Goal: Use online tool/utility: Utilize a website feature to perform a specific function

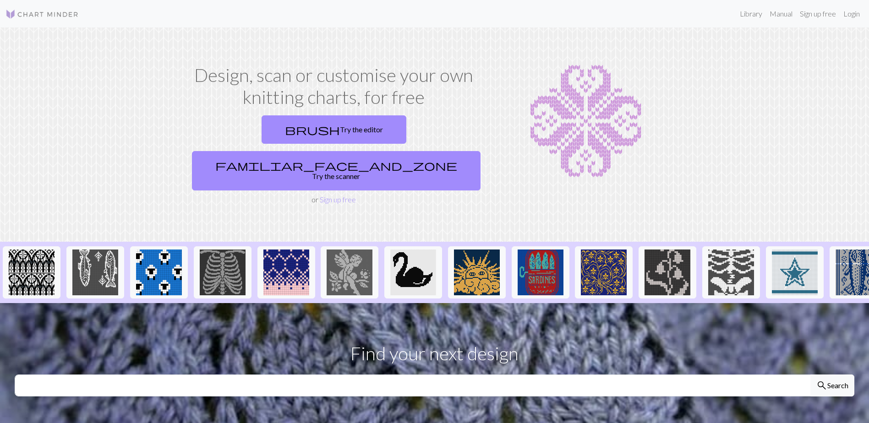
click at [31, 12] on img at bounding box center [41, 14] width 73 height 11
click at [261, 127] on link "brush Try the editor" at bounding box center [333, 129] width 145 height 28
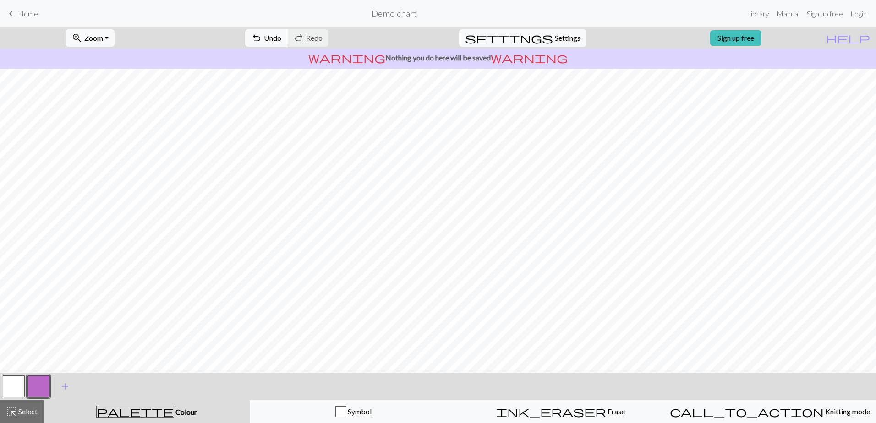
click at [10, 11] on span "keyboard_arrow_left" at bounding box center [10, 13] width 11 height 13
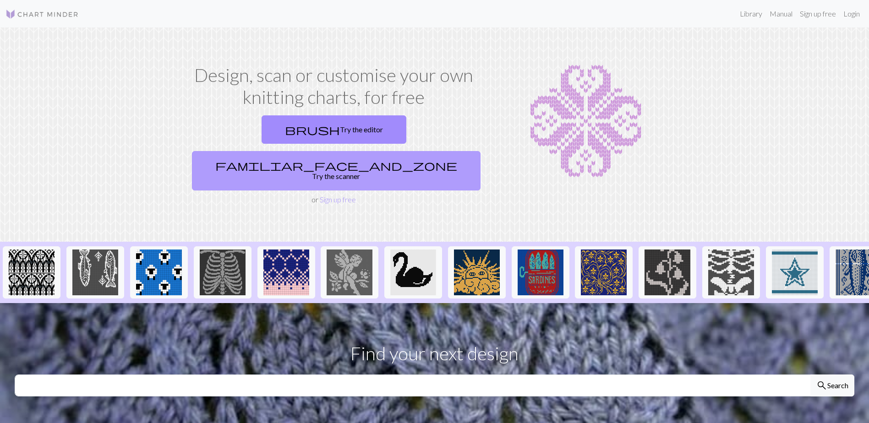
click at [401, 151] on link "familiar_face_and_zone Try the scanner" at bounding box center [336, 170] width 289 height 39
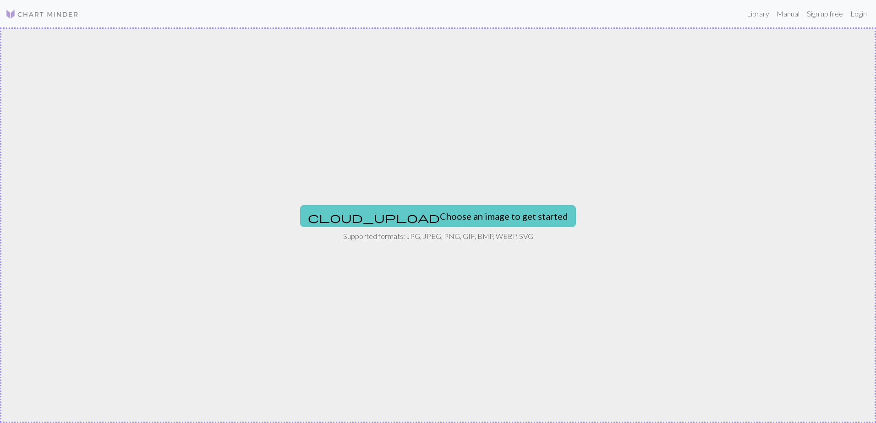
click at [443, 222] on button "cloud_upload Choose an image to get started" at bounding box center [438, 216] width 276 height 22
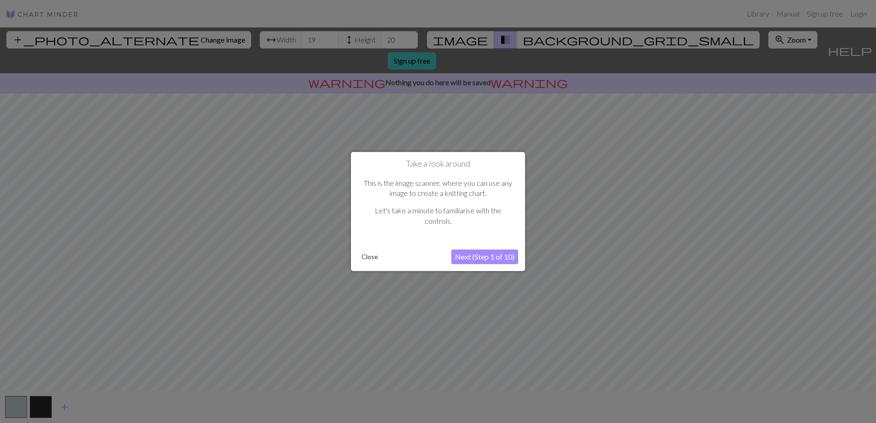
click at [486, 259] on button "Next (Step 1 of 10)" at bounding box center [484, 257] width 67 height 15
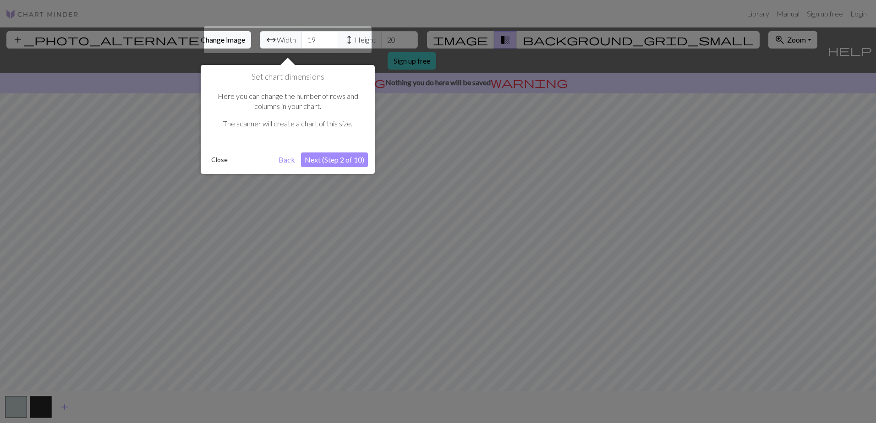
click at [338, 161] on button "Next (Step 2 of 10)" at bounding box center [334, 160] width 67 height 15
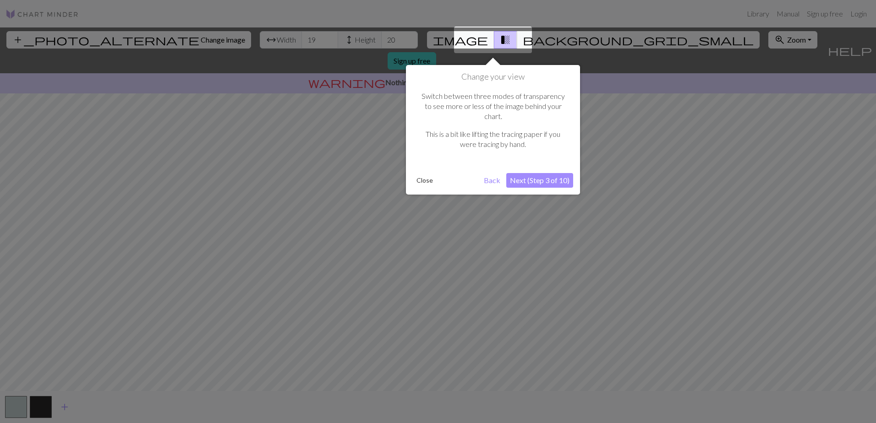
click at [551, 173] on button "Next (Step 3 of 10)" at bounding box center [539, 180] width 67 height 15
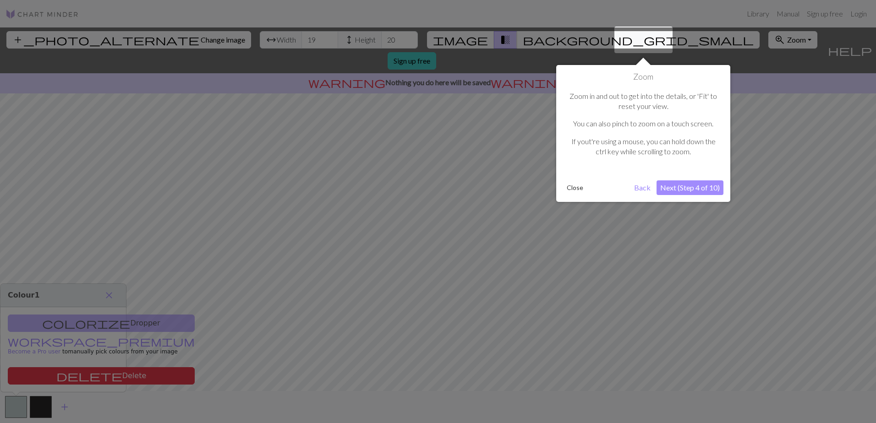
click at [706, 193] on button "Next (Step 4 of 10)" at bounding box center [689, 187] width 67 height 15
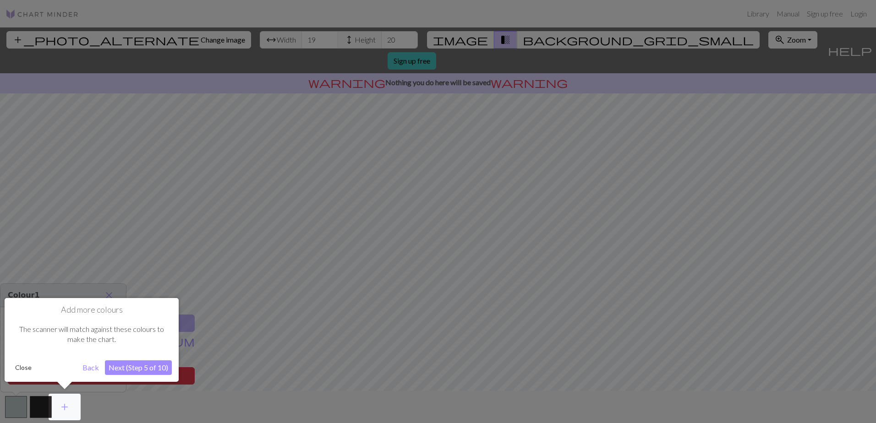
click at [22, 370] on button "Close" at bounding box center [23, 368] width 24 height 14
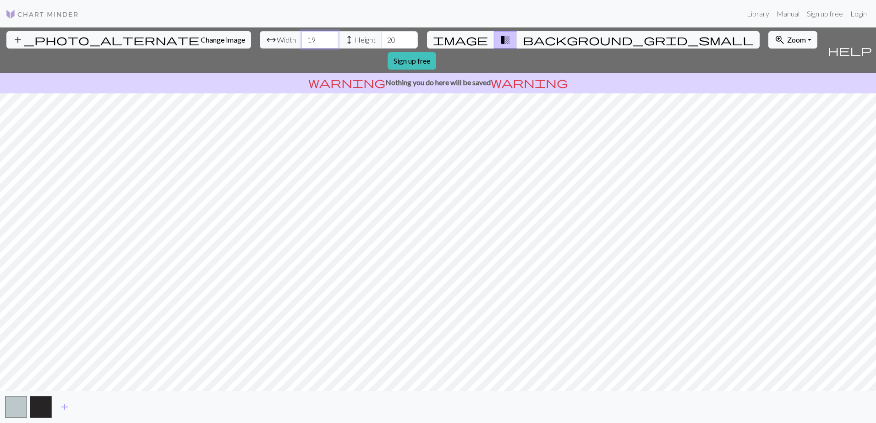
click at [301, 36] on input "19" at bounding box center [319, 39] width 37 height 17
click at [301, 37] on input "20" at bounding box center [319, 39] width 37 height 17
click at [301, 37] on input "21" at bounding box center [319, 39] width 37 height 17
click at [301, 37] on input "22" at bounding box center [319, 39] width 37 height 17
click at [301, 37] on input "23" at bounding box center [319, 39] width 37 height 17
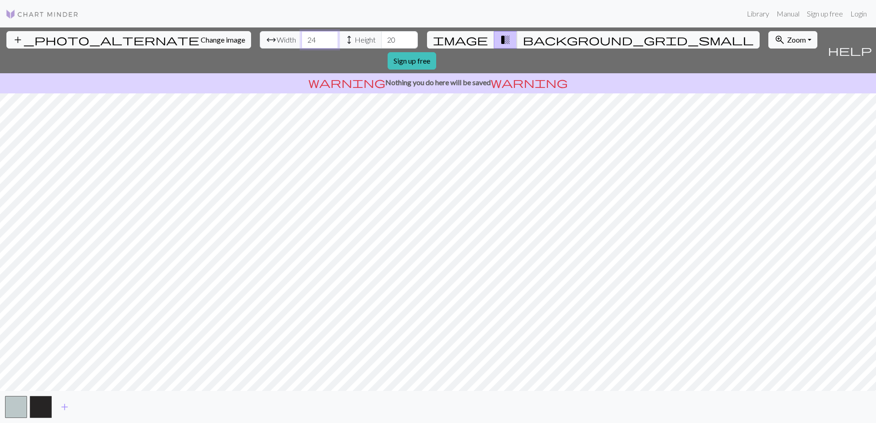
click at [301, 37] on input "24" at bounding box center [319, 39] width 37 height 17
click at [301, 37] on input "25" at bounding box center [319, 39] width 37 height 17
click at [301, 37] on input "26" at bounding box center [319, 39] width 37 height 17
click at [301, 37] on input "27" at bounding box center [319, 39] width 37 height 17
click at [301, 37] on input "28" at bounding box center [319, 39] width 37 height 17
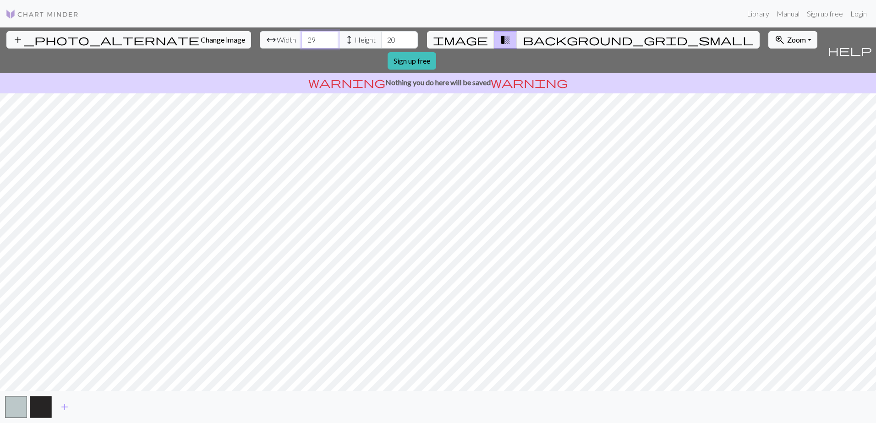
click at [301, 37] on input "29" at bounding box center [319, 39] width 37 height 17
click at [301, 37] on input "30" at bounding box center [319, 39] width 37 height 17
click at [301, 37] on input "31" at bounding box center [319, 39] width 37 height 17
click at [301, 37] on input "32" at bounding box center [319, 39] width 37 height 17
click at [301, 37] on input "33" at bounding box center [319, 39] width 37 height 17
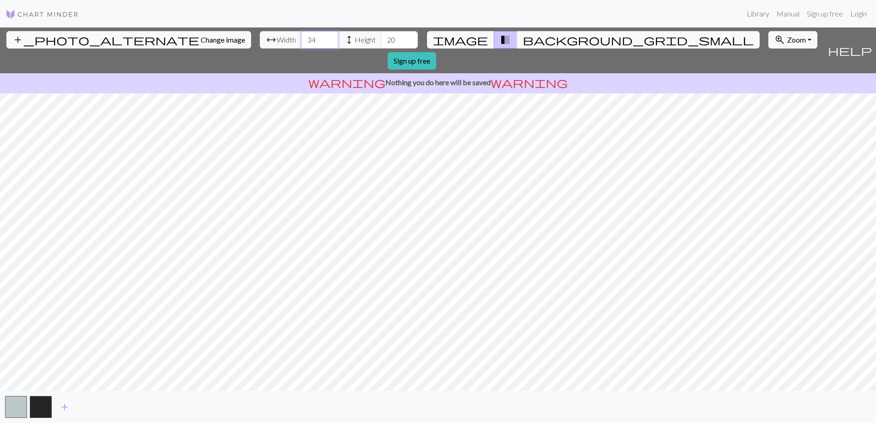
click at [301, 37] on input "34" at bounding box center [319, 39] width 37 height 17
click at [301, 37] on input "35" at bounding box center [319, 39] width 37 height 17
type input "36"
click at [301, 37] on input "36" at bounding box center [319, 39] width 37 height 17
click at [381, 38] on input "21" at bounding box center [399, 39] width 37 height 17
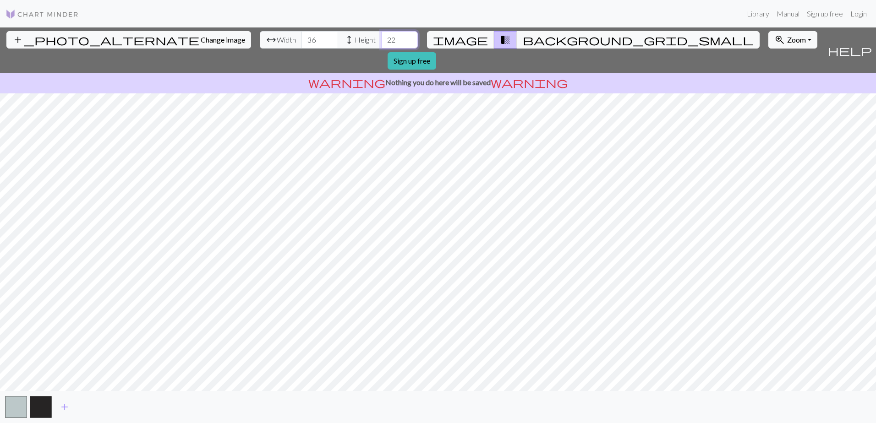
click at [381, 38] on input "22" at bounding box center [399, 39] width 37 height 17
click at [381, 38] on input "23" at bounding box center [399, 39] width 37 height 17
click at [381, 38] on input "24" at bounding box center [399, 39] width 37 height 17
click at [381, 38] on input "25" at bounding box center [399, 39] width 37 height 17
click at [381, 38] on input "26" at bounding box center [399, 39] width 37 height 17
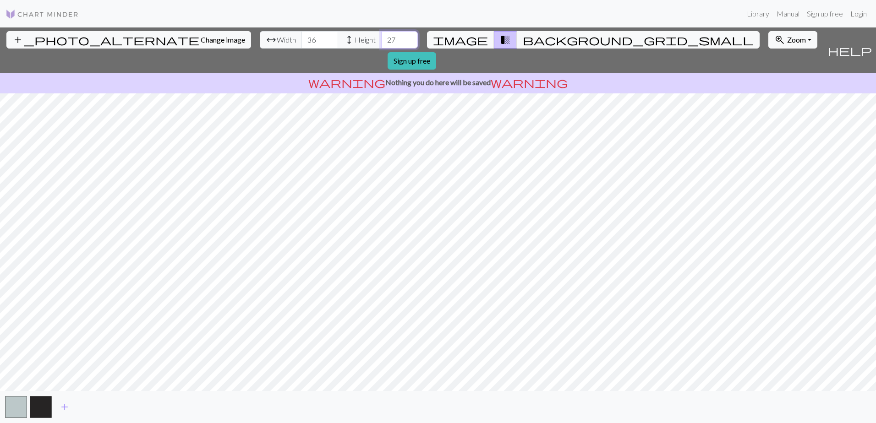
click at [381, 38] on input "27" at bounding box center [399, 39] width 37 height 17
click at [381, 38] on input "28" at bounding box center [399, 39] width 37 height 17
click at [381, 38] on input "29" at bounding box center [399, 39] width 37 height 17
click at [381, 38] on input "30" at bounding box center [399, 39] width 37 height 17
click at [381, 38] on input "31" at bounding box center [399, 39] width 37 height 17
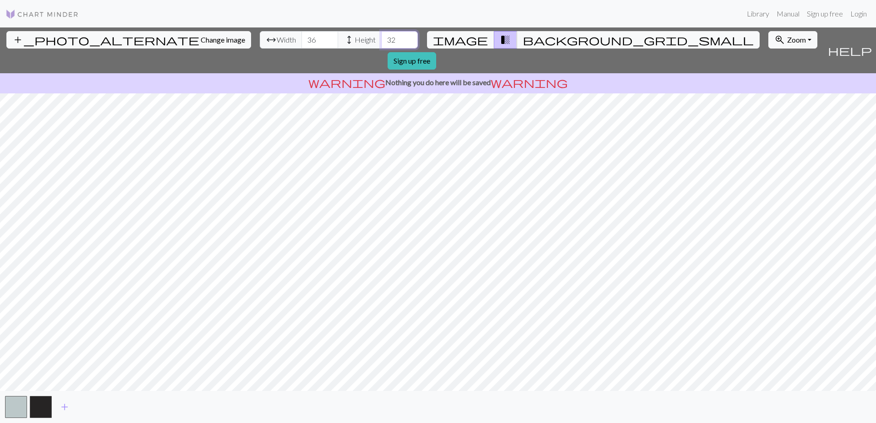
click at [381, 38] on input "32" at bounding box center [399, 39] width 37 height 17
click at [381, 38] on input "33" at bounding box center [399, 39] width 37 height 17
click at [381, 38] on input "34" at bounding box center [399, 39] width 37 height 17
click at [381, 38] on input "35" at bounding box center [399, 39] width 37 height 17
click at [381, 38] on input "36" at bounding box center [399, 39] width 37 height 17
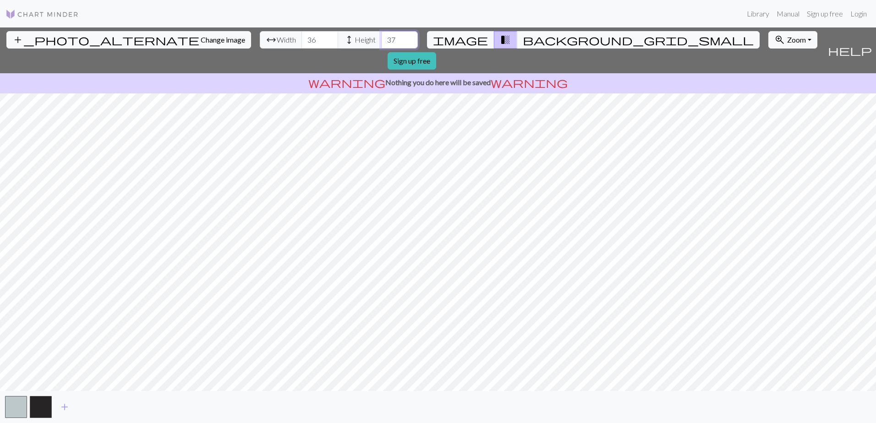
click at [381, 38] on input "37" at bounding box center [399, 39] width 37 height 17
click at [381, 38] on input "38" at bounding box center [399, 39] width 37 height 17
click at [381, 38] on input "39" at bounding box center [399, 39] width 37 height 17
click at [381, 38] on input "40" at bounding box center [399, 39] width 37 height 17
click at [381, 38] on input "41" at bounding box center [399, 39] width 37 height 17
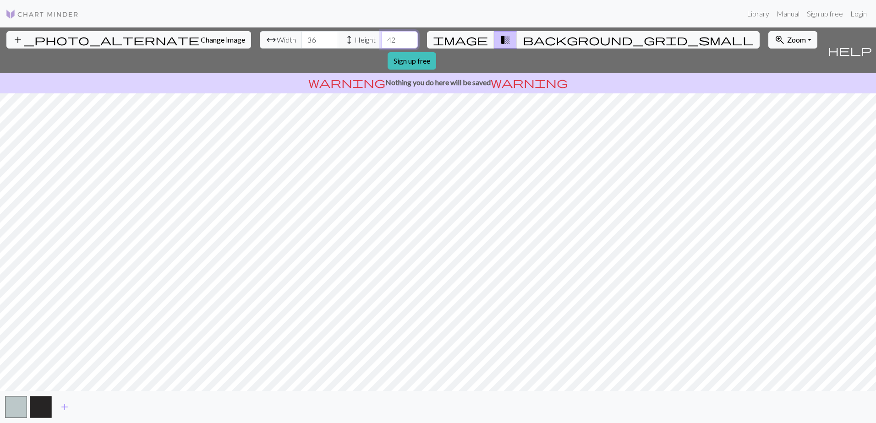
click at [381, 38] on input "42" at bounding box center [399, 39] width 37 height 17
click at [381, 38] on input "43" at bounding box center [399, 39] width 37 height 17
click at [381, 38] on input "44" at bounding box center [399, 39] width 37 height 17
click at [381, 38] on input "45" at bounding box center [399, 39] width 37 height 17
click at [381, 38] on input "46" at bounding box center [399, 39] width 37 height 17
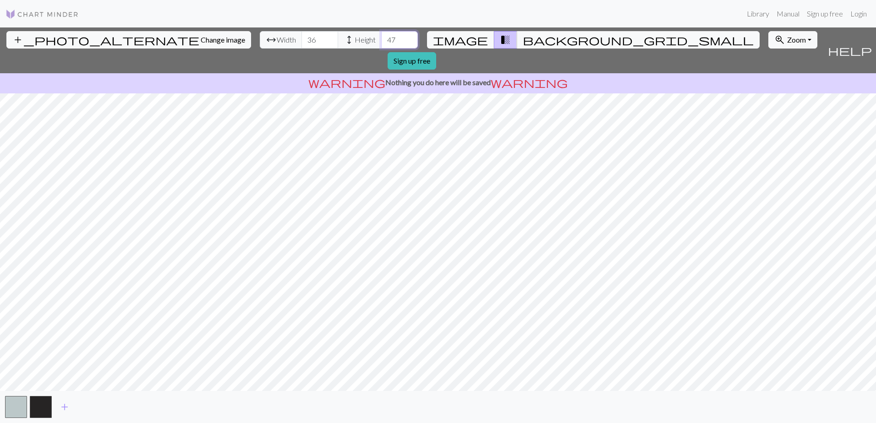
click at [381, 38] on input "47" at bounding box center [399, 39] width 37 height 17
click at [381, 38] on input "48" at bounding box center [399, 39] width 37 height 17
click at [381, 38] on input "49" at bounding box center [399, 39] width 37 height 17
click at [381, 38] on input "50" at bounding box center [399, 39] width 37 height 17
click at [381, 38] on input "51" at bounding box center [399, 39] width 37 height 17
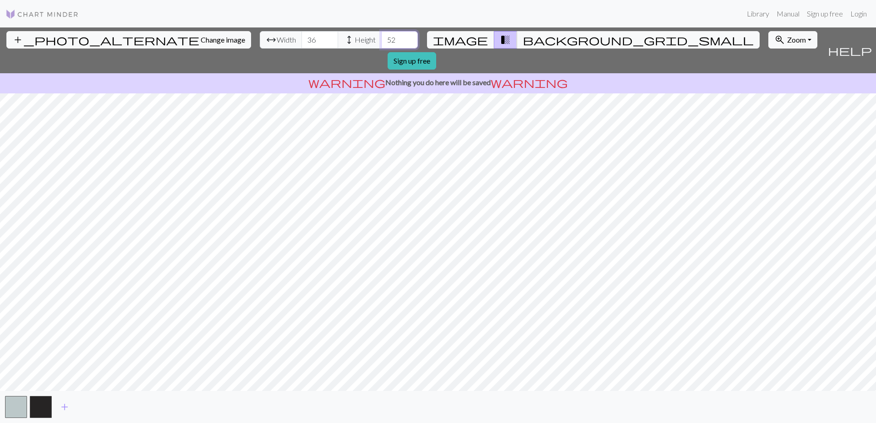
click at [381, 38] on input "52" at bounding box center [399, 39] width 37 height 17
click at [381, 38] on input "53" at bounding box center [399, 39] width 37 height 17
click at [381, 38] on input "54" at bounding box center [399, 39] width 37 height 17
click at [381, 38] on input "55" at bounding box center [399, 39] width 37 height 17
click at [381, 38] on input "56" at bounding box center [399, 39] width 37 height 17
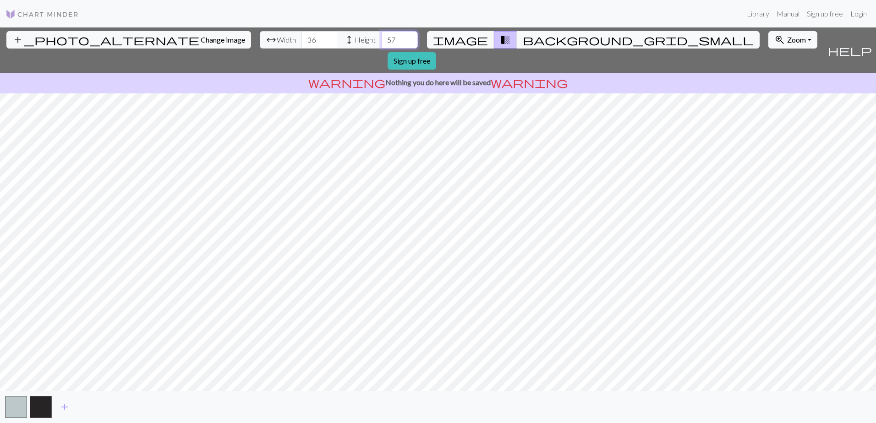
click at [381, 38] on input "57" at bounding box center [399, 39] width 37 height 17
click at [381, 38] on input "58" at bounding box center [399, 39] width 37 height 17
click at [381, 38] on input "59" at bounding box center [399, 39] width 37 height 17
type input "60"
click at [381, 38] on input "60" at bounding box center [399, 39] width 37 height 17
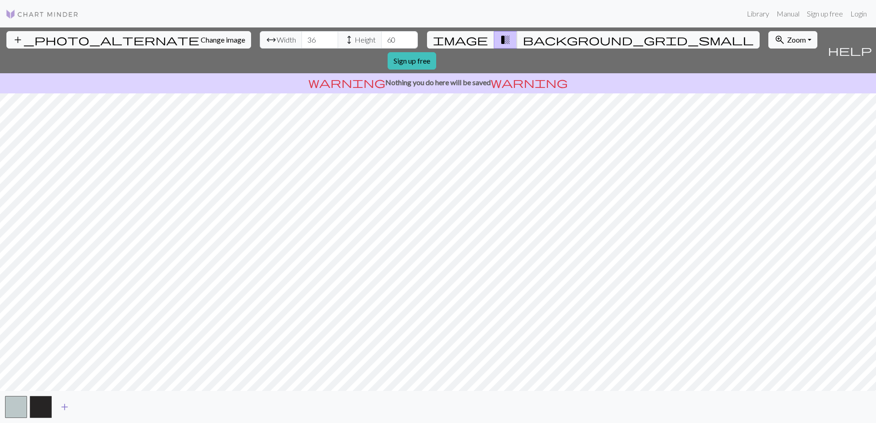
click at [62, 405] on span "add" at bounding box center [64, 407] width 11 height 13
click at [91, 409] on span "add" at bounding box center [89, 407] width 11 height 13
click at [115, 409] on span "add" at bounding box center [114, 407] width 11 height 13
click at [138, 409] on span "add" at bounding box center [138, 407] width 11 height 13
click at [165, 408] on span "add" at bounding box center [163, 407] width 11 height 13
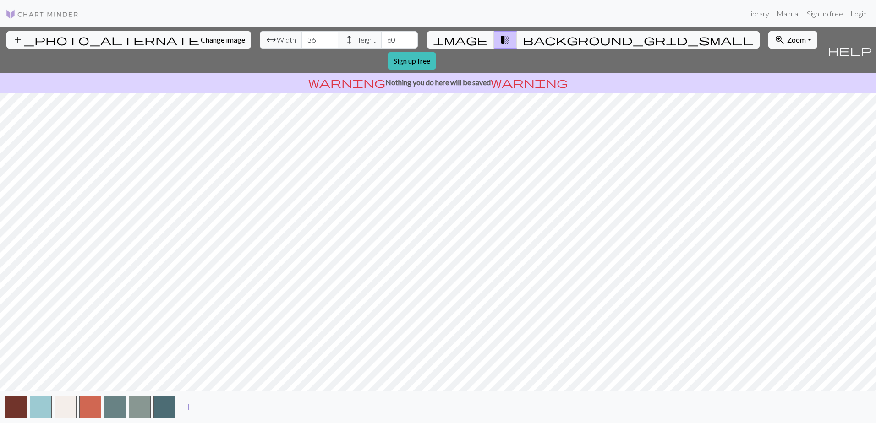
click at [165, 408] on button "button" at bounding box center [164, 407] width 22 height 22
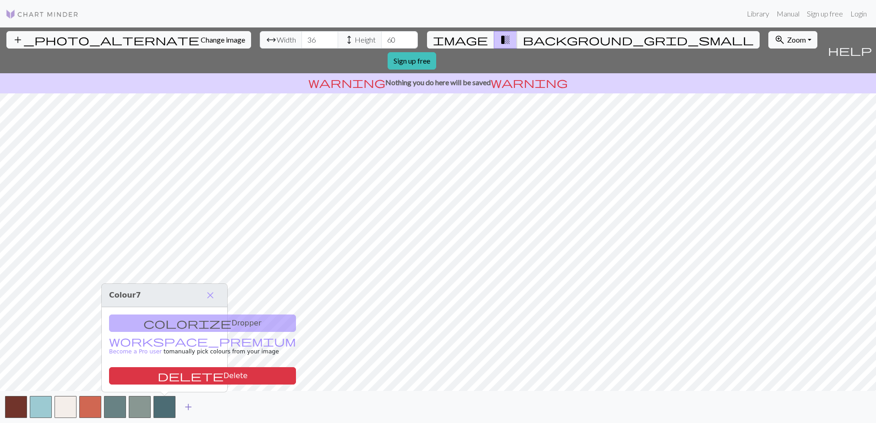
click at [189, 408] on span "add" at bounding box center [188, 407] width 11 height 13
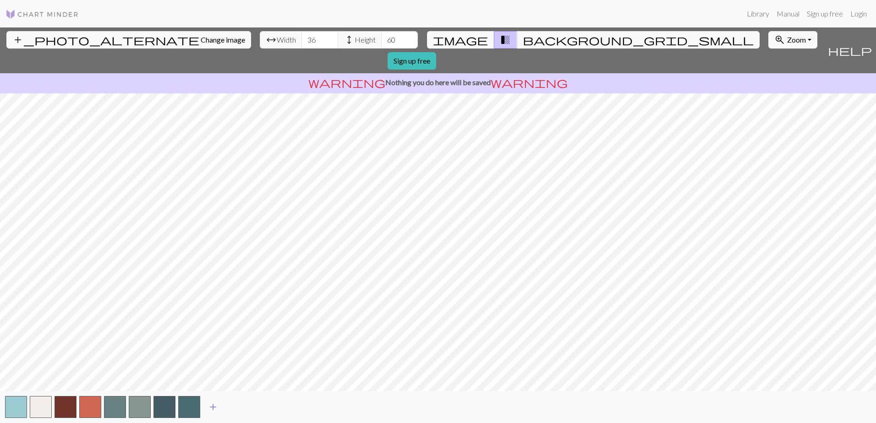
click at [189, 408] on button "button" at bounding box center [189, 407] width 22 height 22
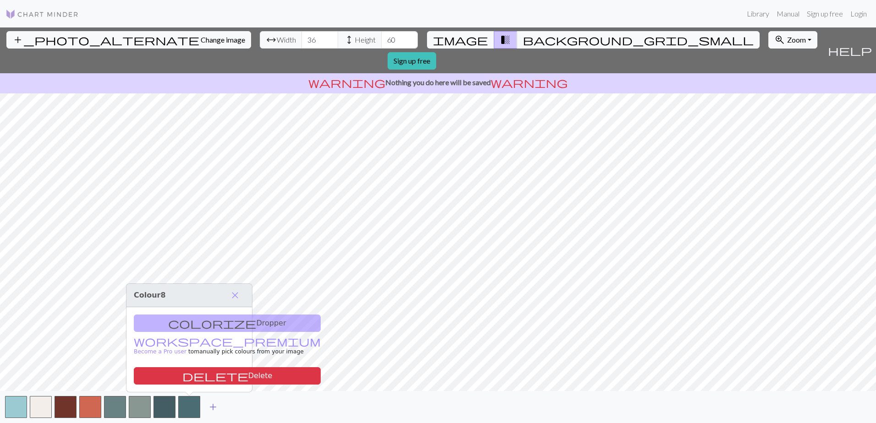
click at [213, 409] on span "add" at bounding box center [212, 407] width 11 height 13
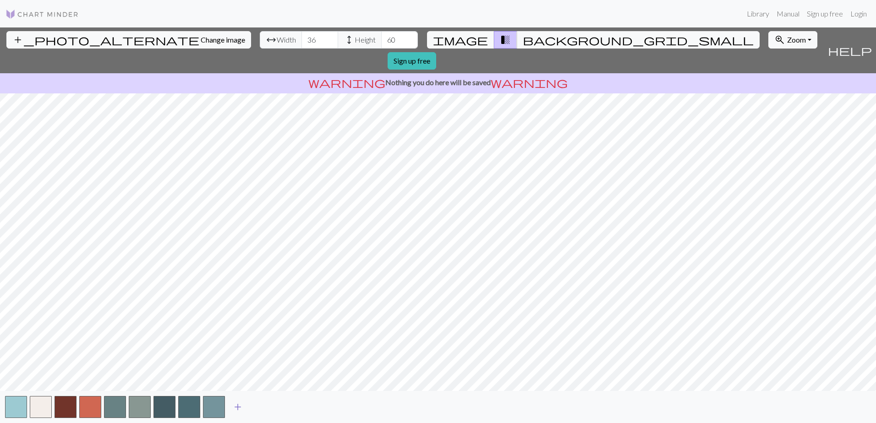
click at [236, 409] on span "add" at bounding box center [237, 407] width 11 height 13
click at [265, 404] on span "add" at bounding box center [262, 407] width 11 height 13
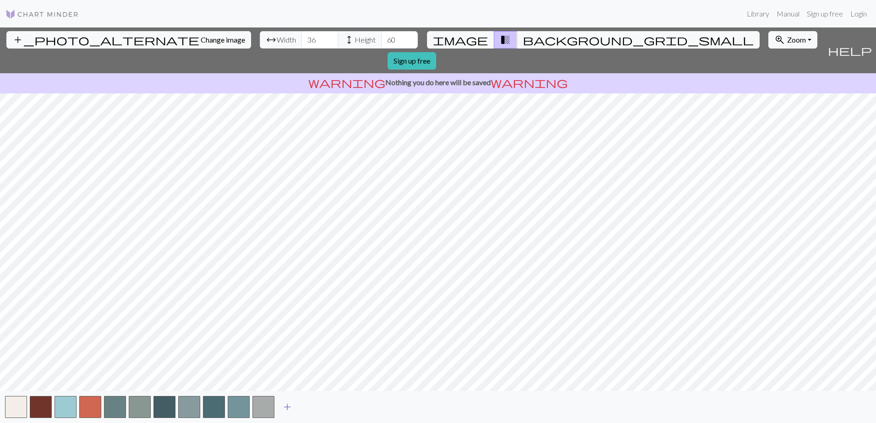
click at [284, 408] on span "add" at bounding box center [287, 407] width 11 height 13
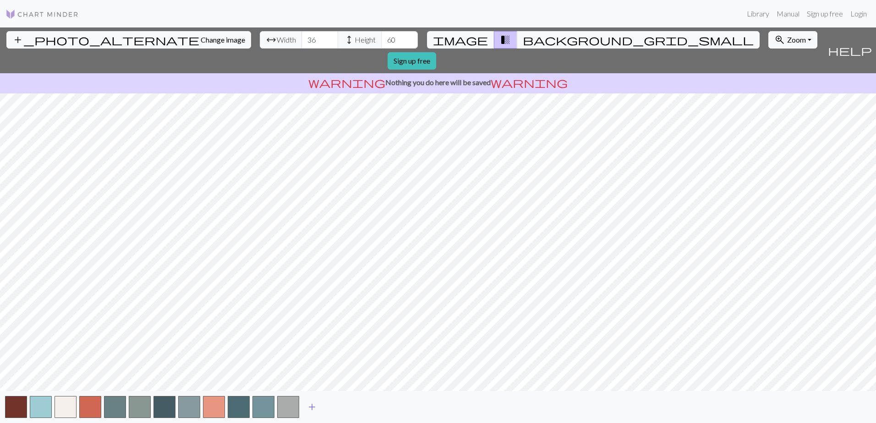
click at [284, 408] on button "button" at bounding box center [288, 407] width 22 height 22
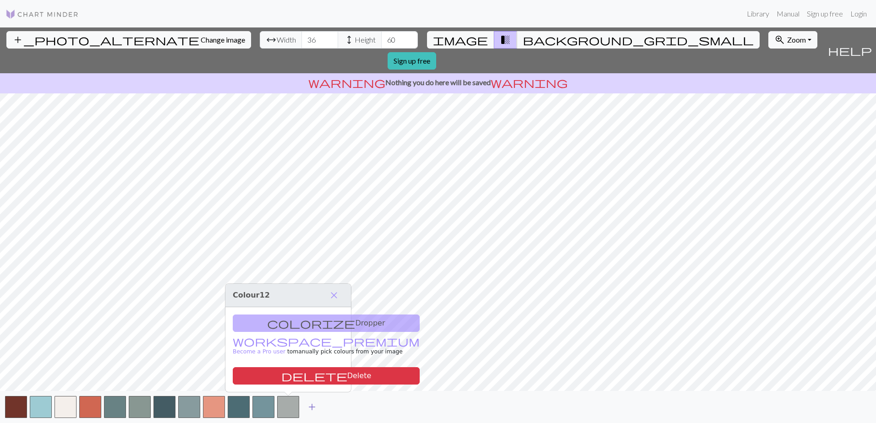
click at [284, 408] on button "button" at bounding box center [288, 407] width 22 height 22
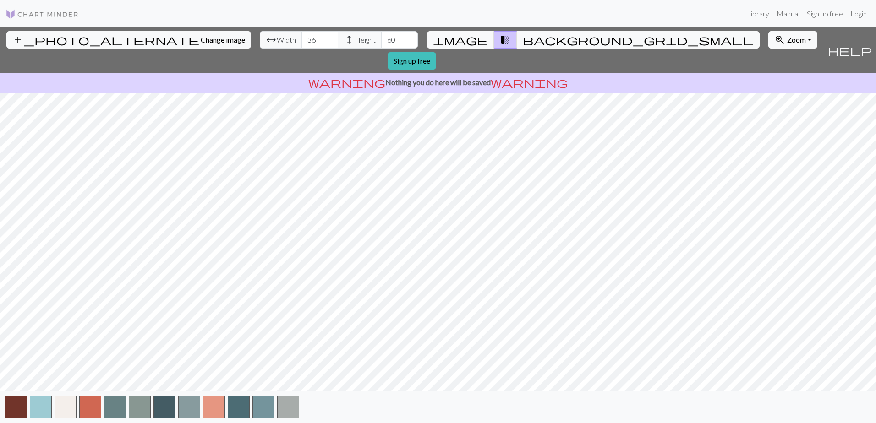
click at [284, 408] on button "button" at bounding box center [288, 407] width 22 height 22
click at [311, 407] on span "add" at bounding box center [311, 407] width 11 height 13
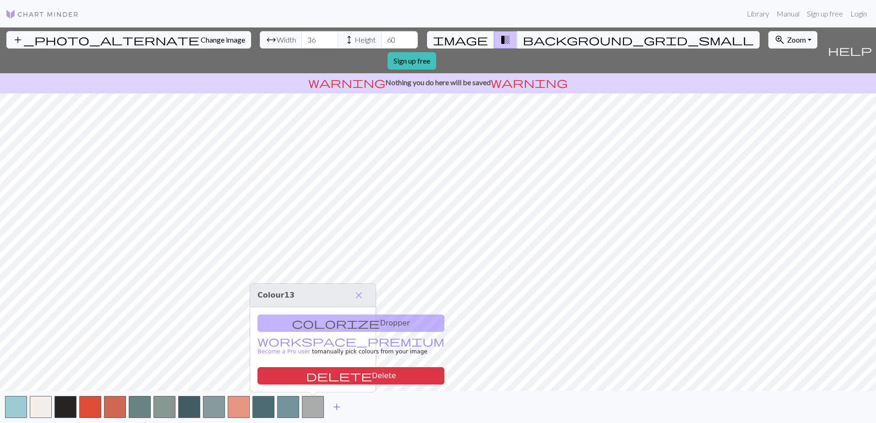
click at [346, 407] on button "add" at bounding box center [336, 406] width 23 height 17
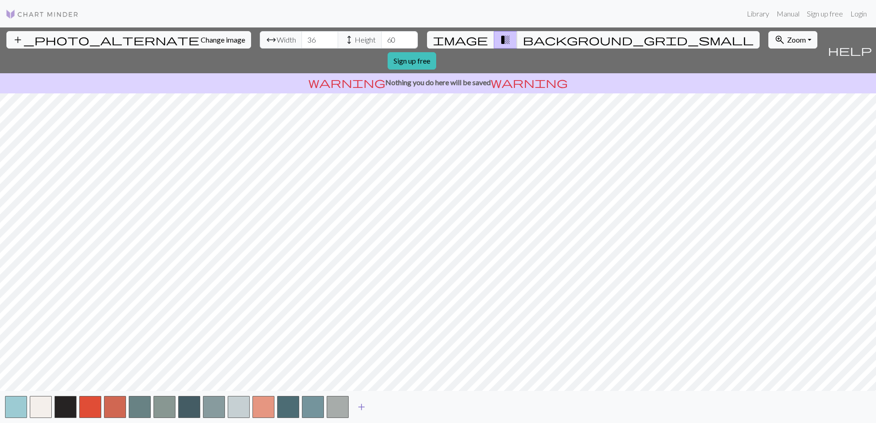
click at [344, 407] on button "button" at bounding box center [338, 407] width 22 height 22
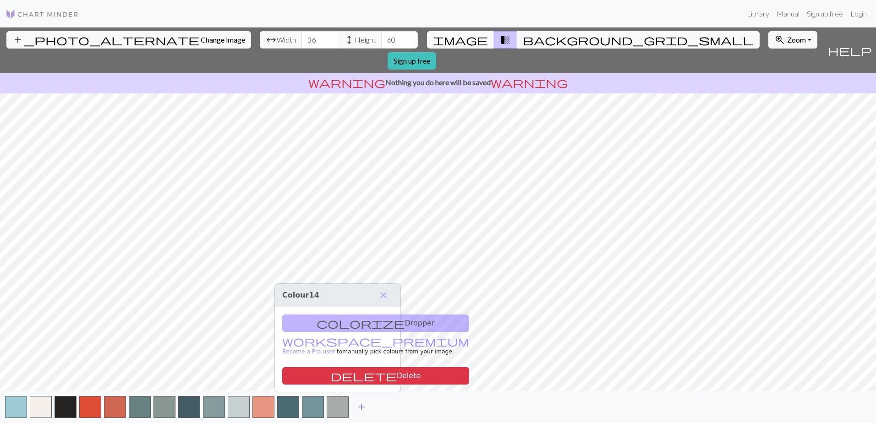
click at [362, 406] on span "add" at bounding box center [361, 407] width 11 height 13
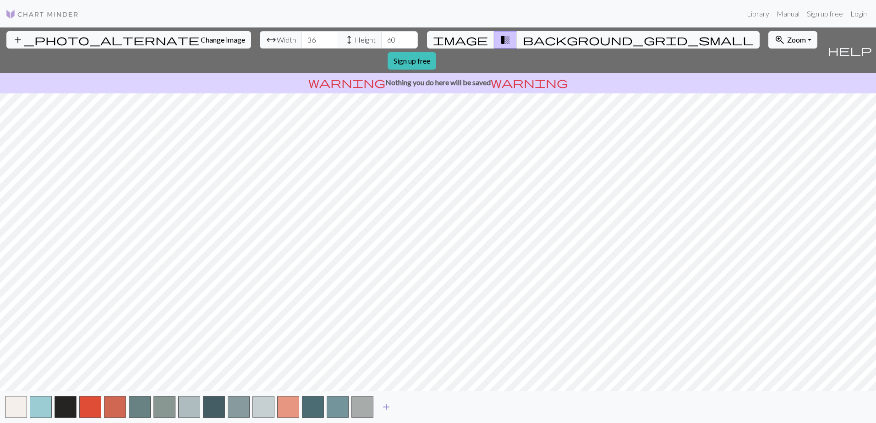
click at [382, 405] on span "add" at bounding box center [386, 407] width 11 height 13
click at [412, 409] on span "add" at bounding box center [410, 407] width 11 height 13
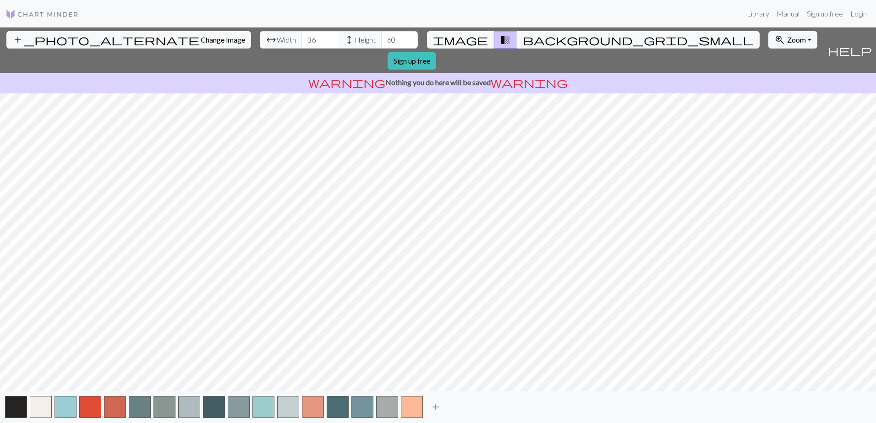
click at [435, 408] on span "add" at bounding box center [435, 407] width 11 height 13
click at [458, 406] on span "add" at bounding box center [460, 407] width 11 height 13
click at [488, 408] on span "add" at bounding box center [484, 407] width 11 height 13
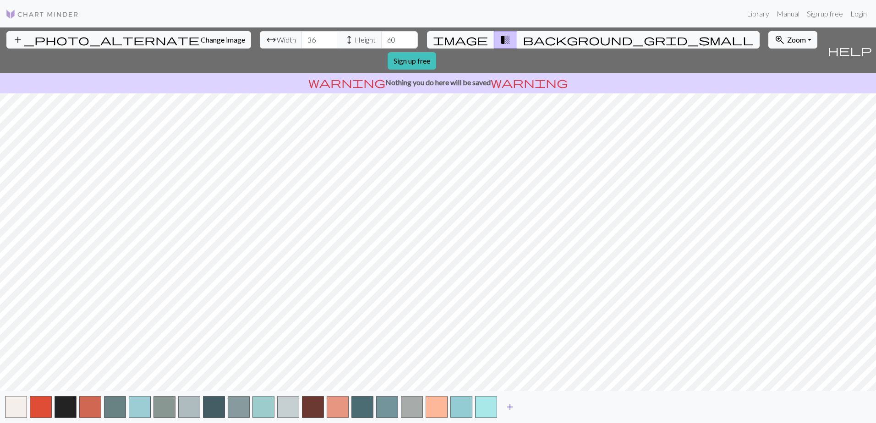
click at [511, 408] on span "add" at bounding box center [509, 407] width 11 height 13
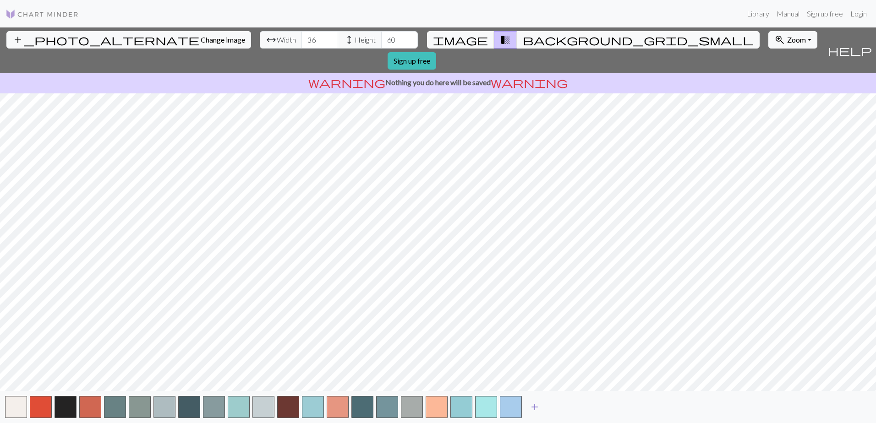
click at [538, 408] on span "add" at bounding box center [534, 407] width 11 height 13
click at [566, 408] on button "add" at bounding box center [559, 406] width 23 height 17
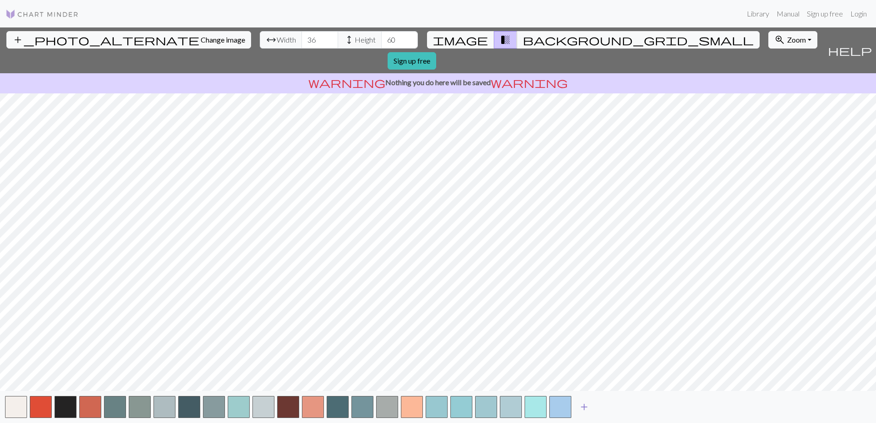
click at [588, 408] on span "add" at bounding box center [583, 407] width 11 height 13
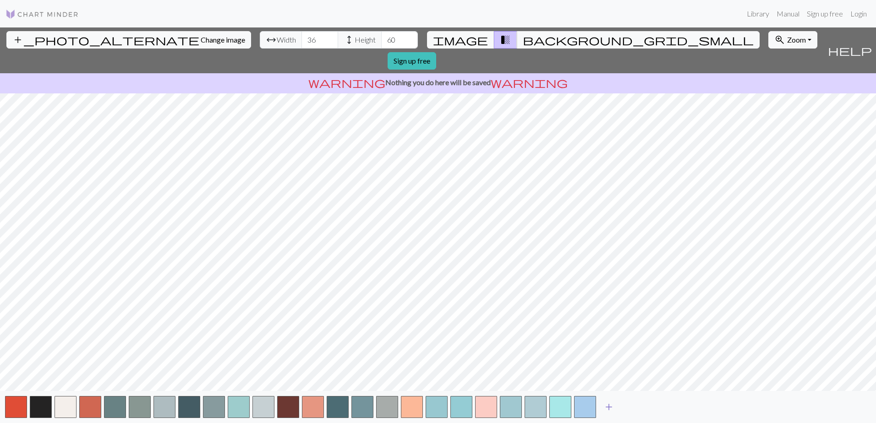
click at [611, 408] on span "add" at bounding box center [608, 407] width 11 height 13
click at [611, 408] on button "button" at bounding box center [610, 407] width 22 height 22
click at [631, 408] on span "add" at bounding box center [633, 407] width 11 height 13
click at [662, 410] on span "add" at bounding box center [658, 407] width 11 height 13
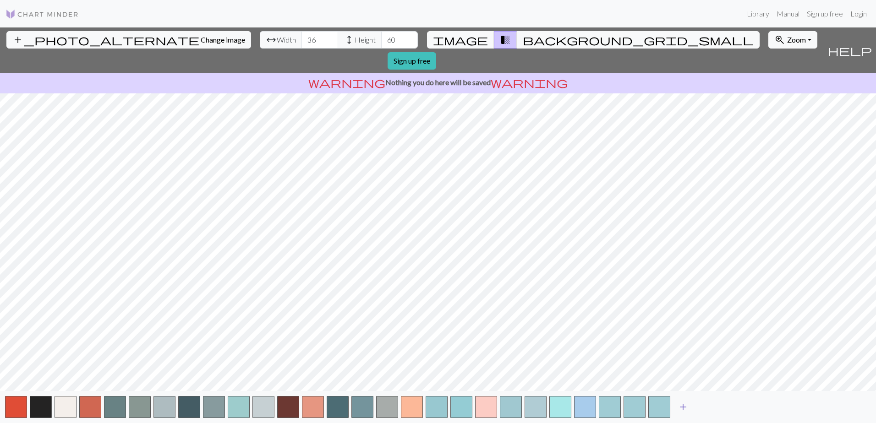
click at [688, 407] on span "add" at bounding box center [682, 407] width 11 height 13
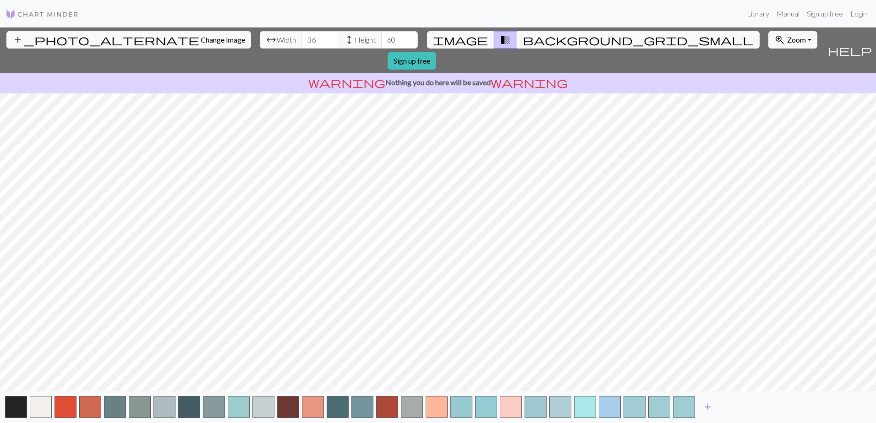
click at [708, 405] on span "add" at bounding box center [707, 407] width 11 height 13
click at [307, 409] on button "button" at bounding box center [313, 407] width 22 height 22
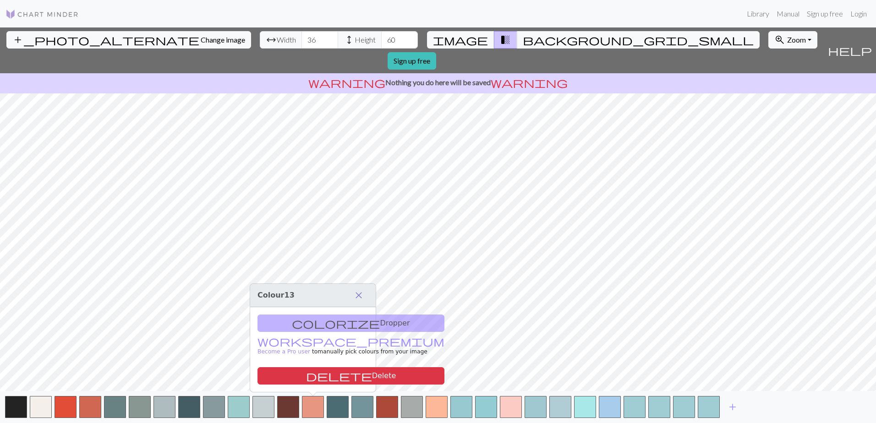
click at [361, 295] on span "close" at bounding box center [358, 295] width 11 height 13
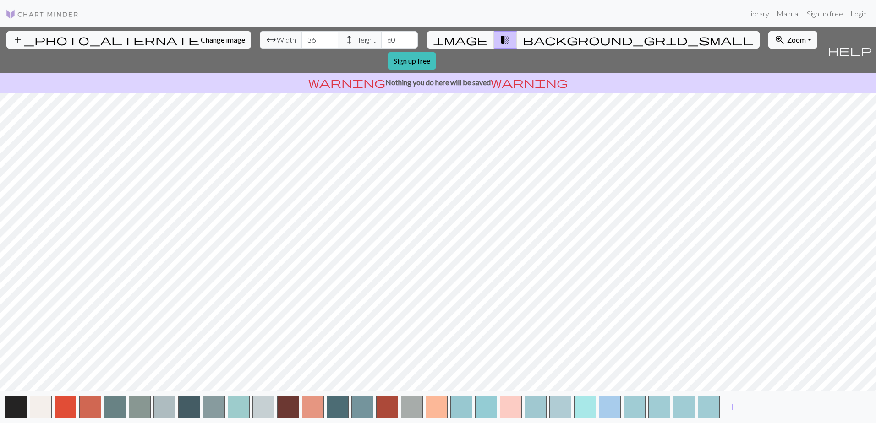
click at [70, 412] on button "button" at bounding box center [65, 407] width 22 height 22
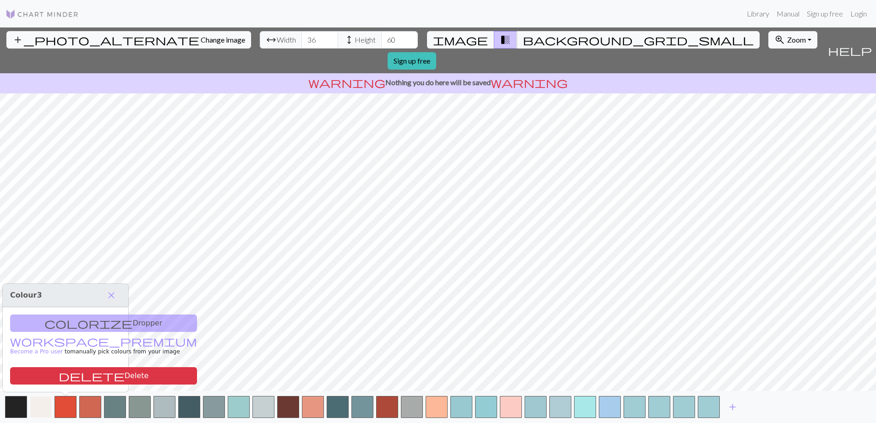
click at [38, 410] on button "button" at bounding box center [41, 407] width 22 height 22
click at [109, 293] on span "close" at bounding box center [108, 295] width 11 height 13
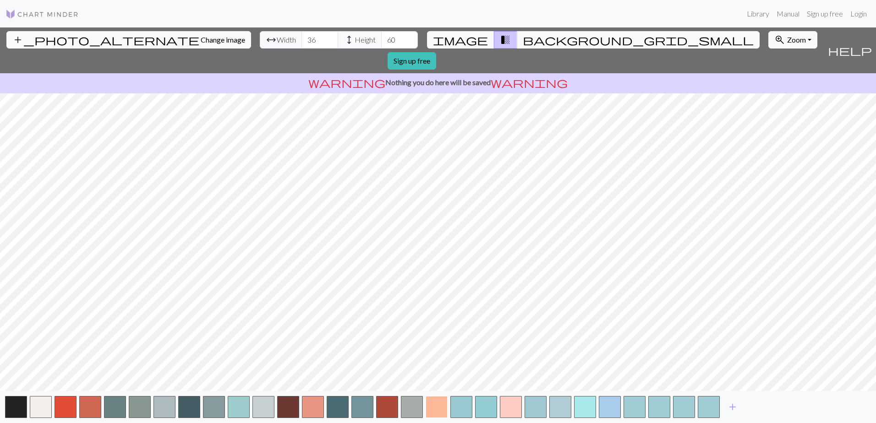
click at [443, 410] on button "button" at bounding box center [436, 407] width 22 height 22
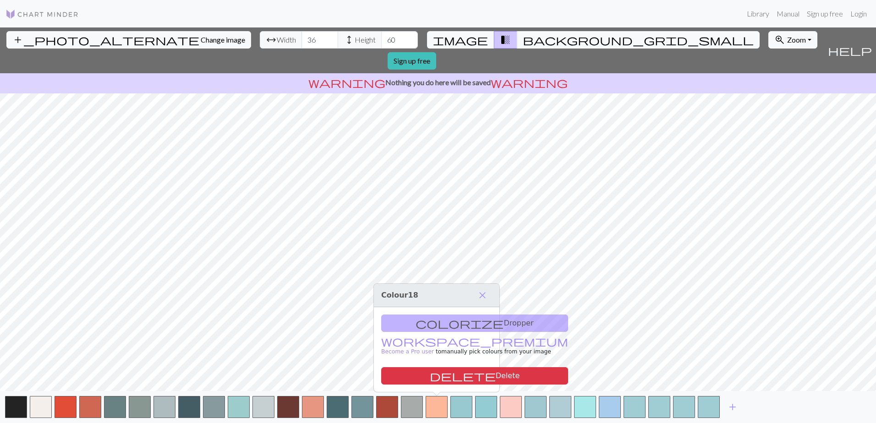
click at [447, 325] on div "colorize Dropper workspace_premium Become a Pro user to manually pick colours f…" at bounding box center [436, 349] width 125 height 85
click at [435, 324] on div "colorize Dropper workspace_premium Become a Pro user to manually pick colours f…" at bounding box center [436, 349] width 125 height 85
click at [483, 291] on span "close" at bounding box center [482, 295] width 11 height 13
